Goal: Find specific page/section

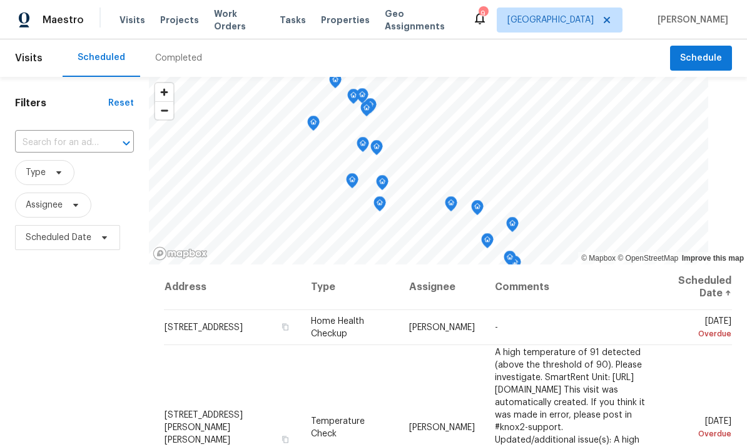
click at [287, 21] on span "Tasks" at bounding box center [293, 20] width 26 height 9
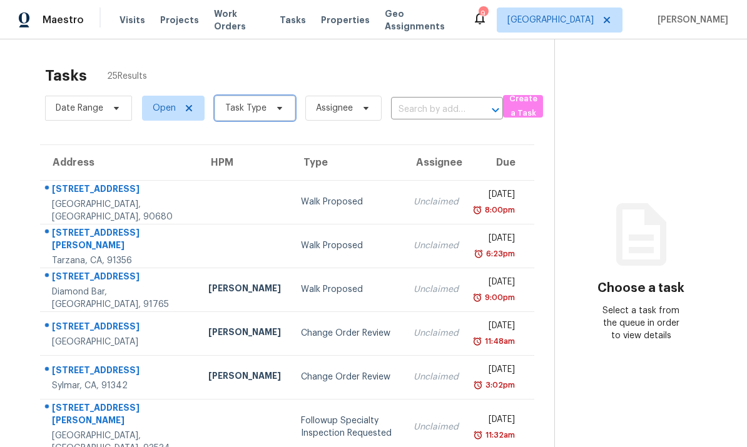
click at [271, 108] on span at bounding box center [278, 108] width 14 height 10
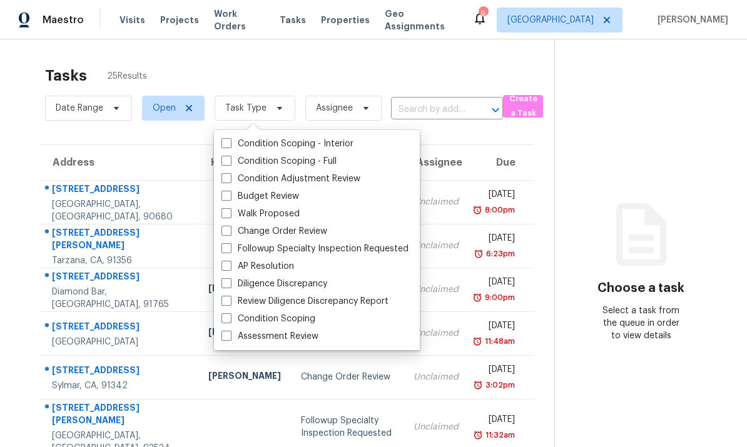
click at [230, 197] on span at bounding box center [227, 196] width 10 height 10
click at [230, 197] on input "Budget Review" at bounding box center [226, 194] width 8 height 8
checkbox input "true"
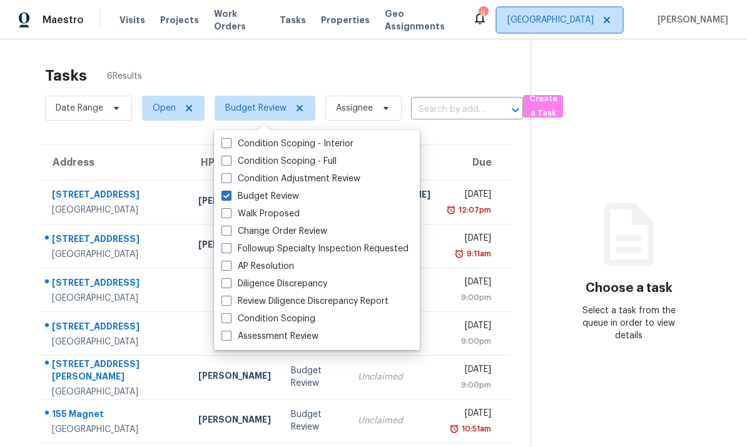
click at [559, 19] on span "[GEOGRAPHIC_DATA]" at bounding box center [551, 20] width 86 height 13
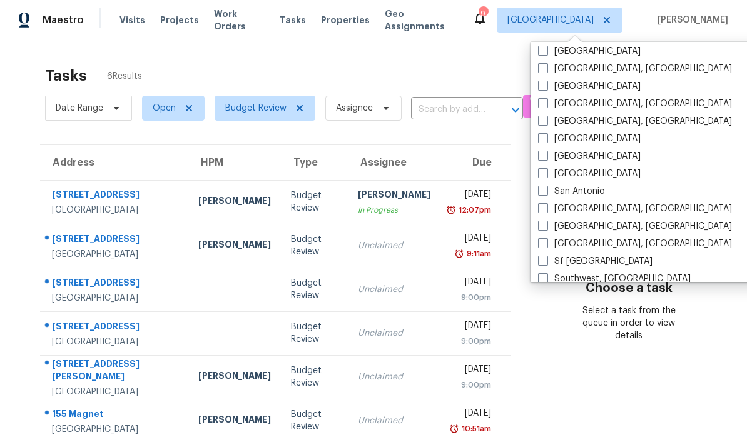
scroll to position [769, 0]
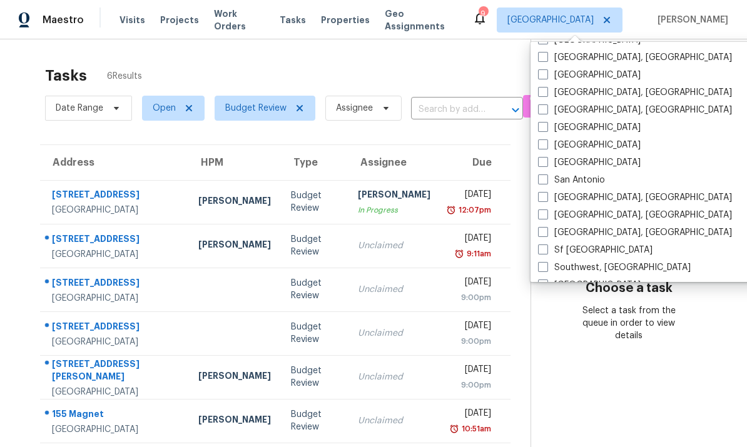
click at [545, 195] on span at bounding box center [543, 197] width 10 height 10
click at [545, 195] on input "[GEOGRAPHIC_DATA], [GEOGRAPHIC_DATA]" at bounding box center [542, 195] width 8 height 8
checkbox input "true"
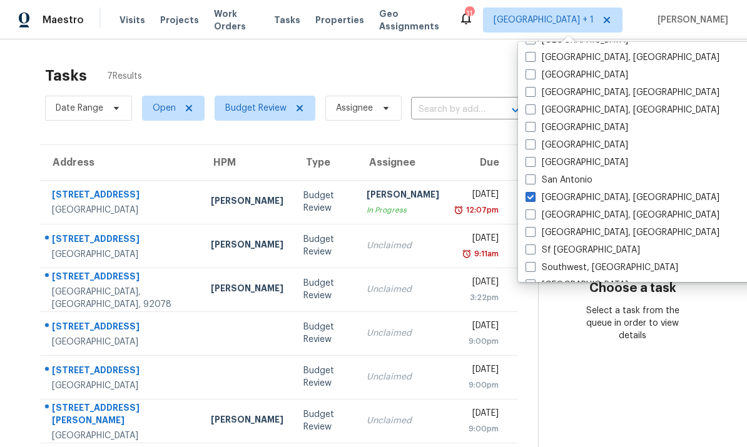
click at [424, 62] on div "Tasks 7 Results" at bounding box center [291, 75] width 493 height 33
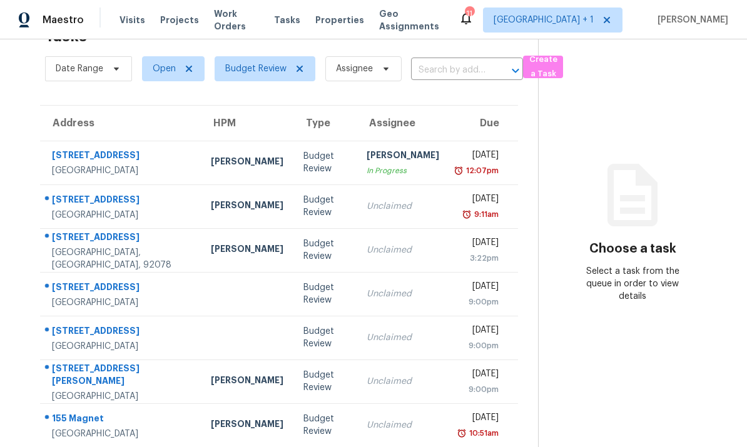
scroll to position [47, 0]
